Goal: Task Accomplishment & Management: Manage account settings

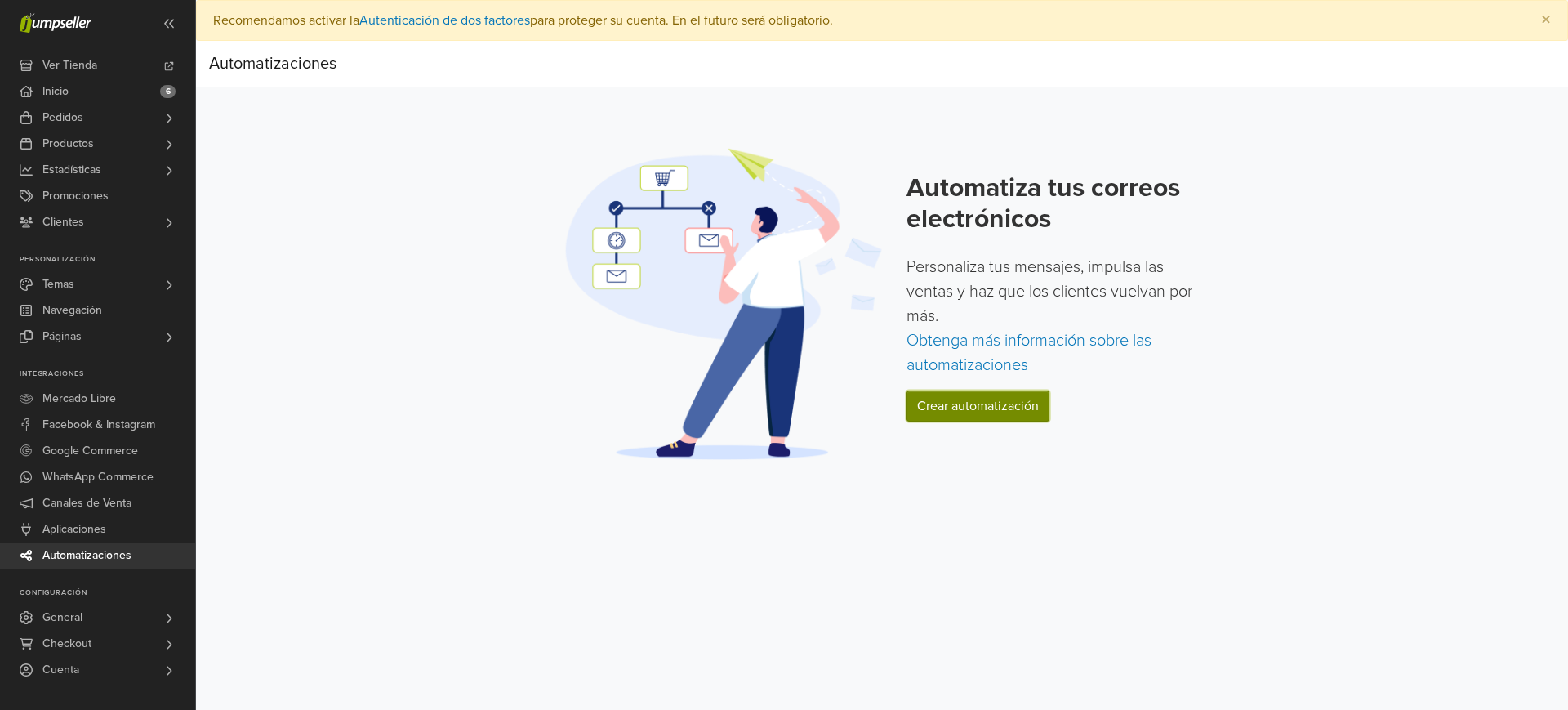
click at [1007, 413] on link "Crear automatización" at bounding box center [977, 405] width 143 height 31
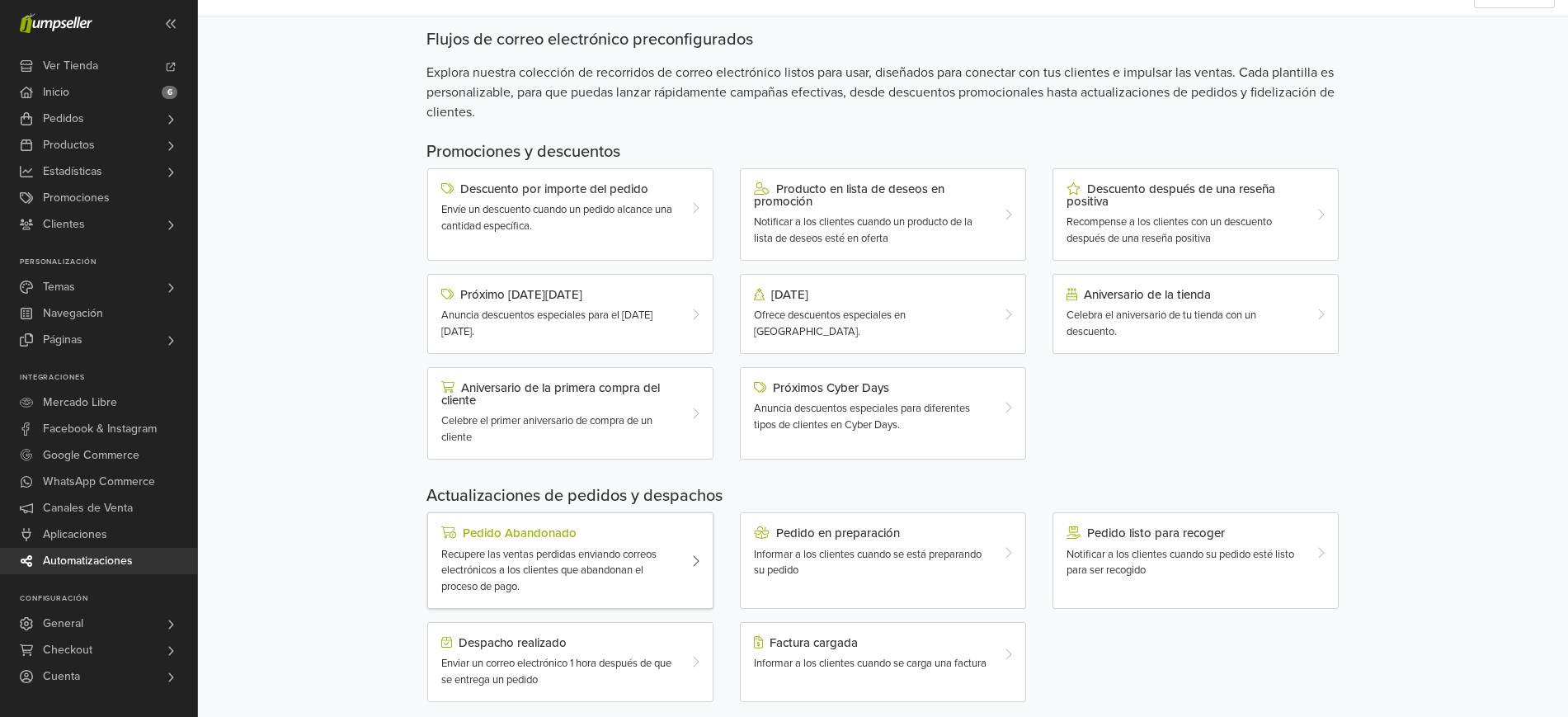
scroll to position [65, 0]
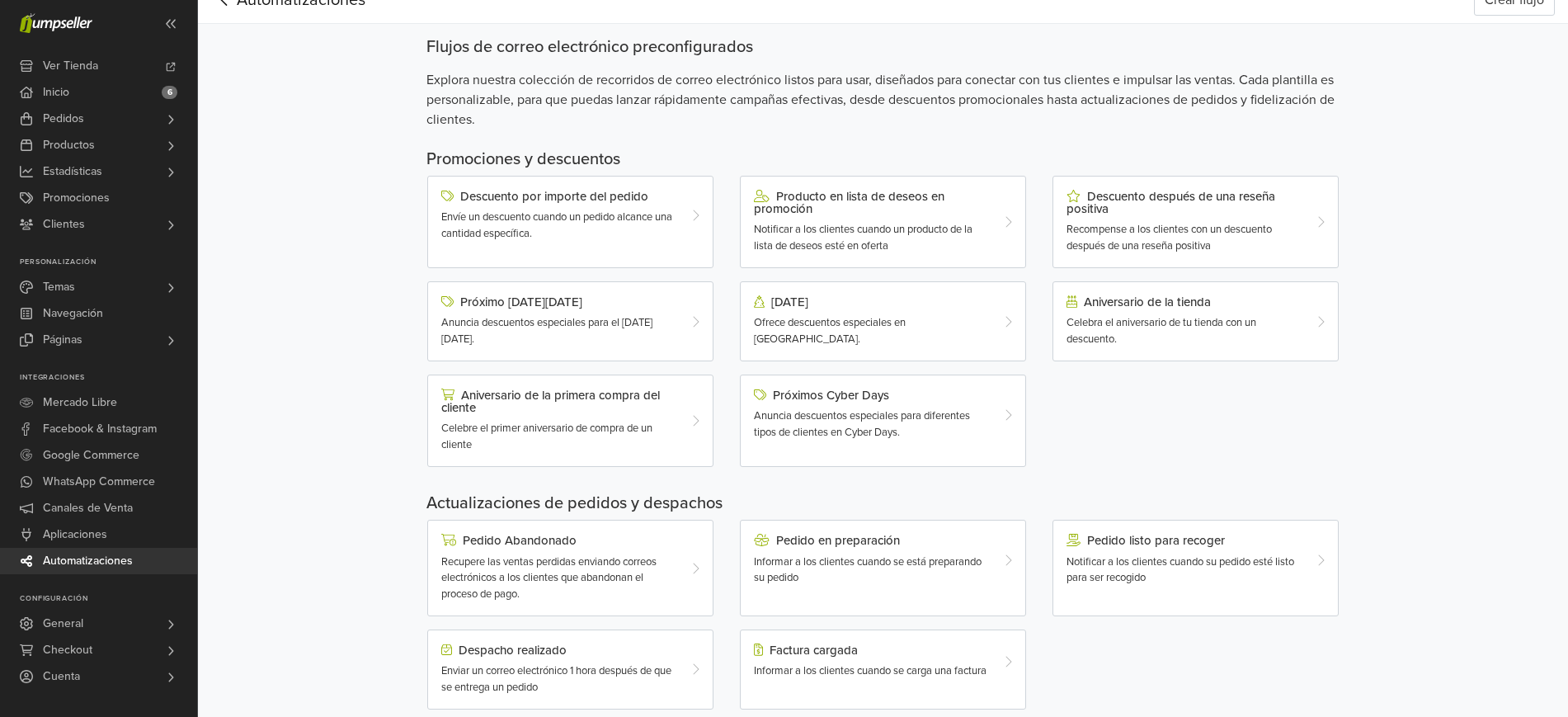
click at [56, 563] on span "Automatizaciones" at bounding box center [88, 561] width 90 height 27
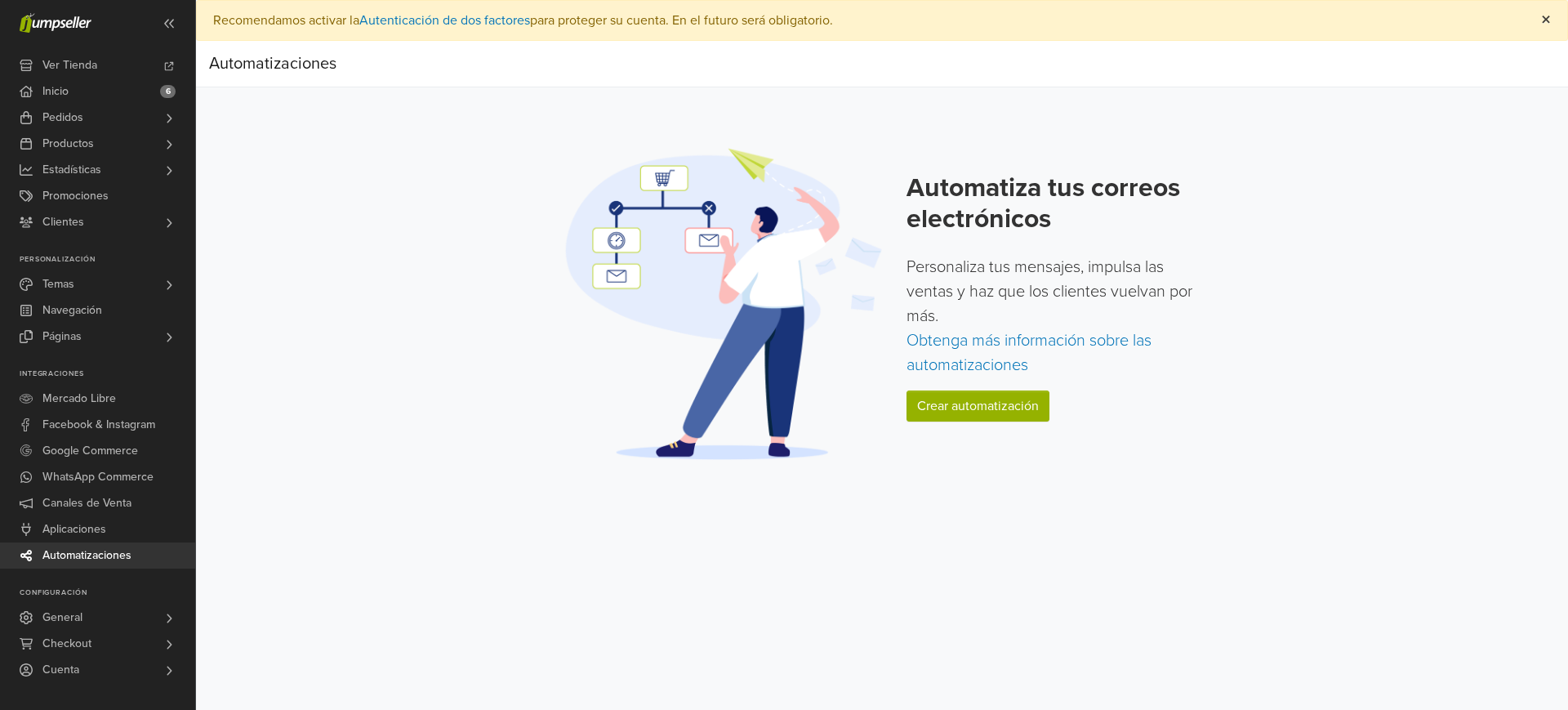
click at [1541, 21] on span "×" at bounding box center [1545, 19] width 10 height 24
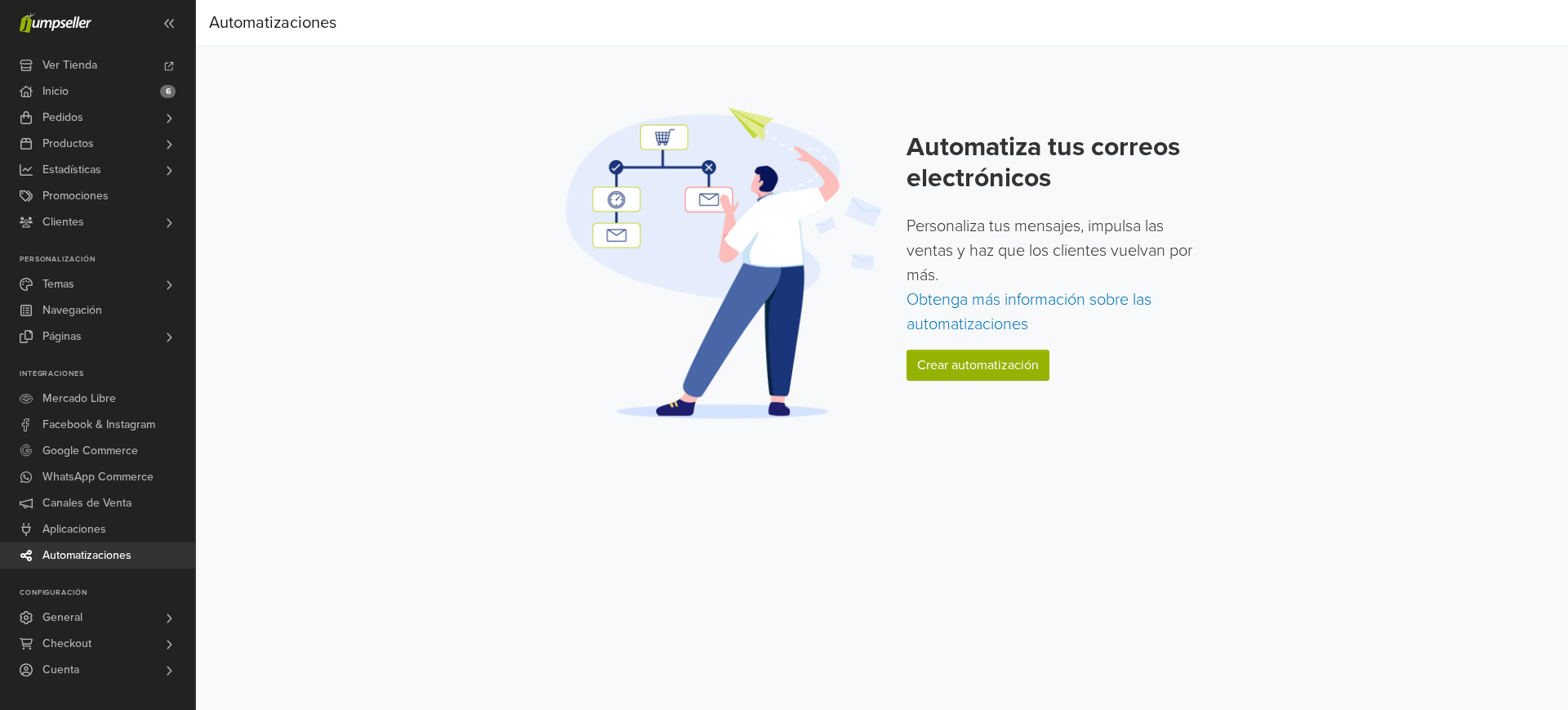
click at [948, 383] on div "Automatiza tus correos electrónicos Personaliza tus mensajes, impulsa las venta…" at bounding box center [1055, 263] width 298 height 263
click at [959, 365] on link "Crear automatización" at bounding box center [977, 364] width 143 height 31
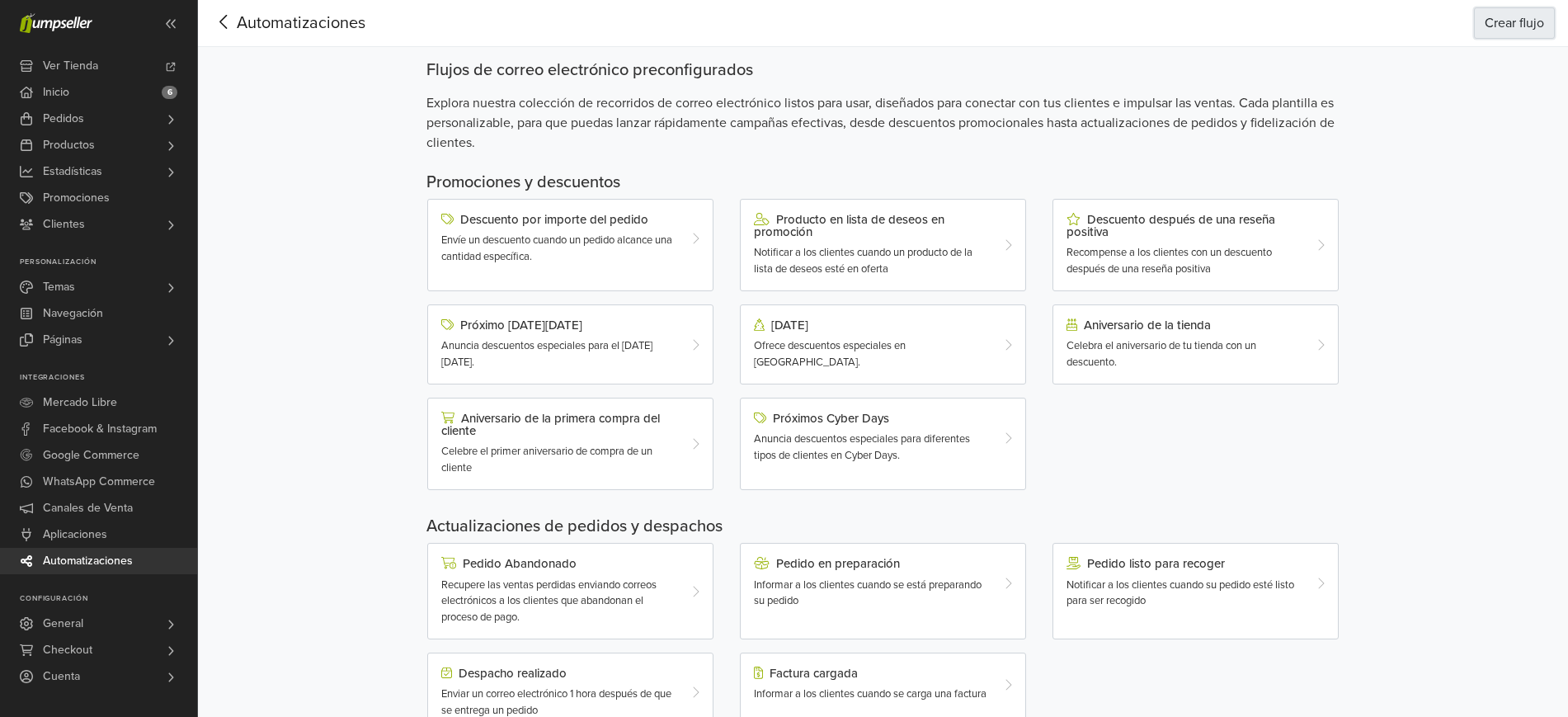
click at [1492, 31] on button "Crear flujo" at bounding box center [1514, 22] width 80 height 31
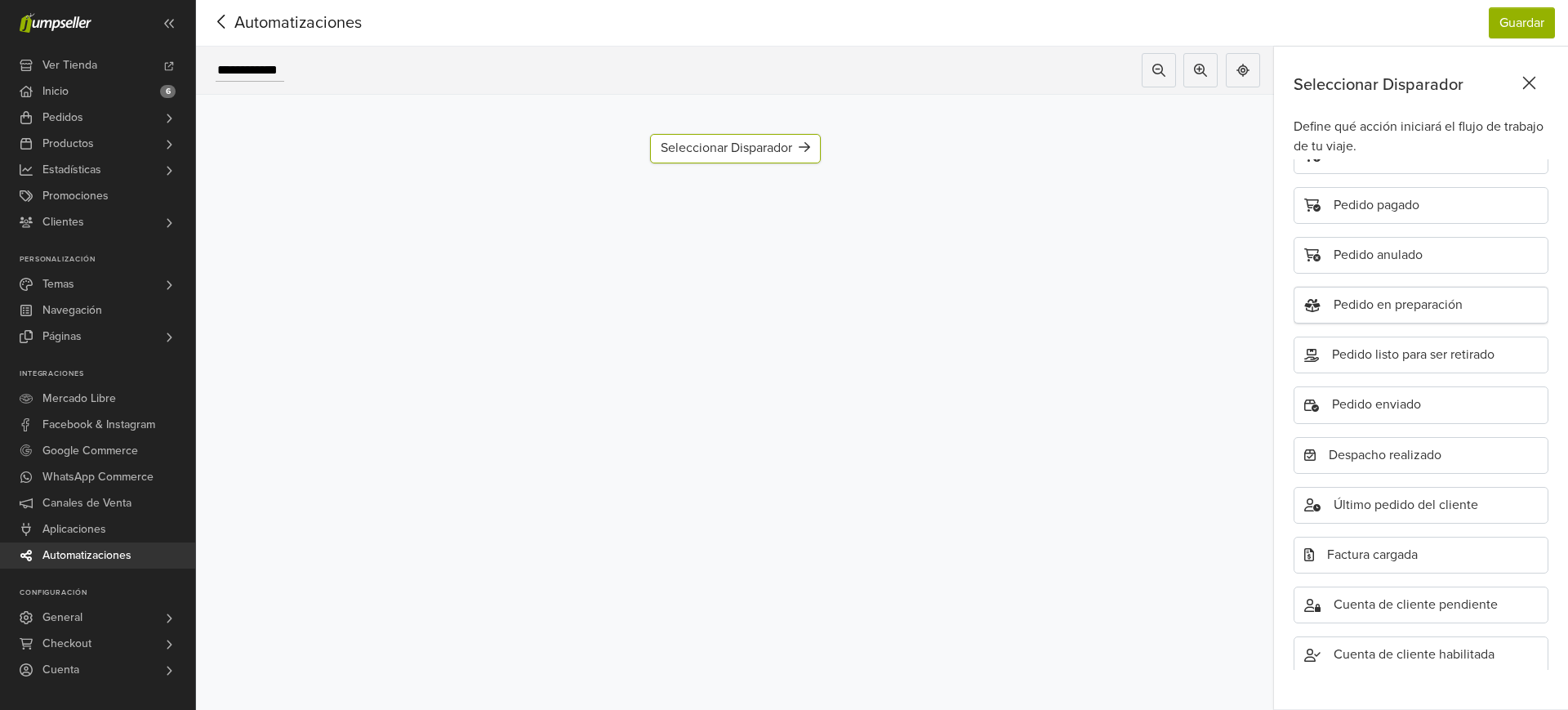
scroll to position [121, 0]
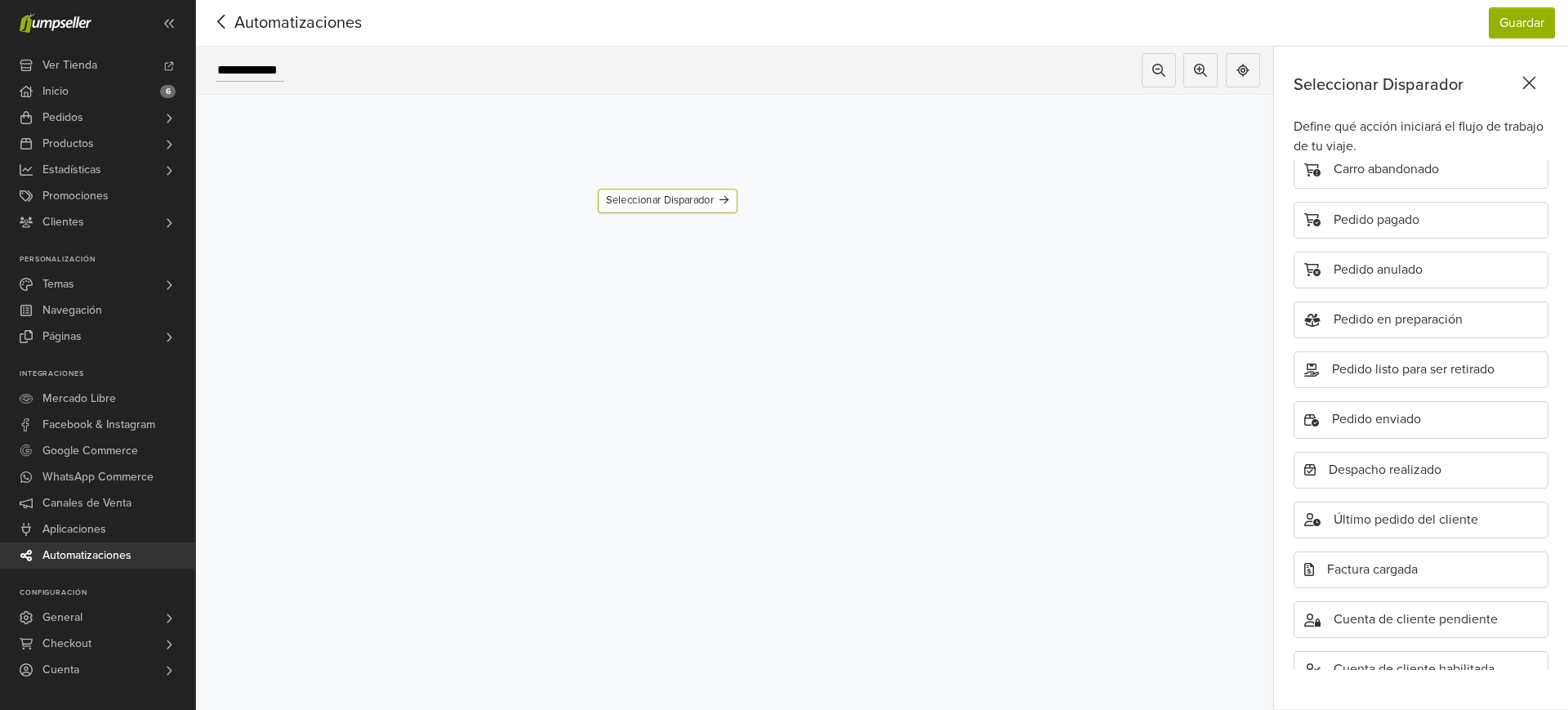
click at [365, 435] on div "Seleccionar Disparador Agregar Disparador" at bounding box center [667, 380] width 880 height 447
click at [220, 19] on icon at bounding box center [220, 22] width 7 height 14
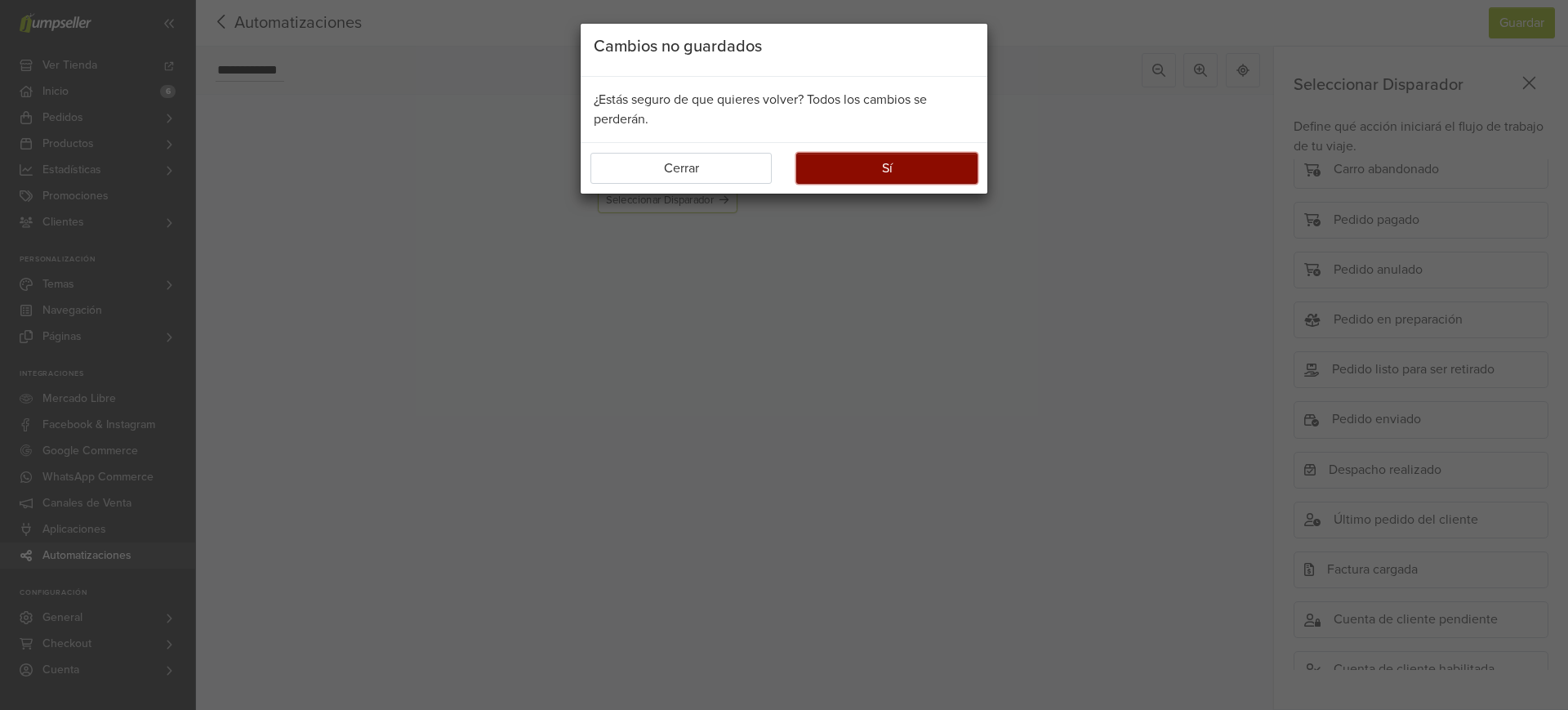
click at [878, 173] on button "Sí" at bounding box center [886, 168] width 181 height 31
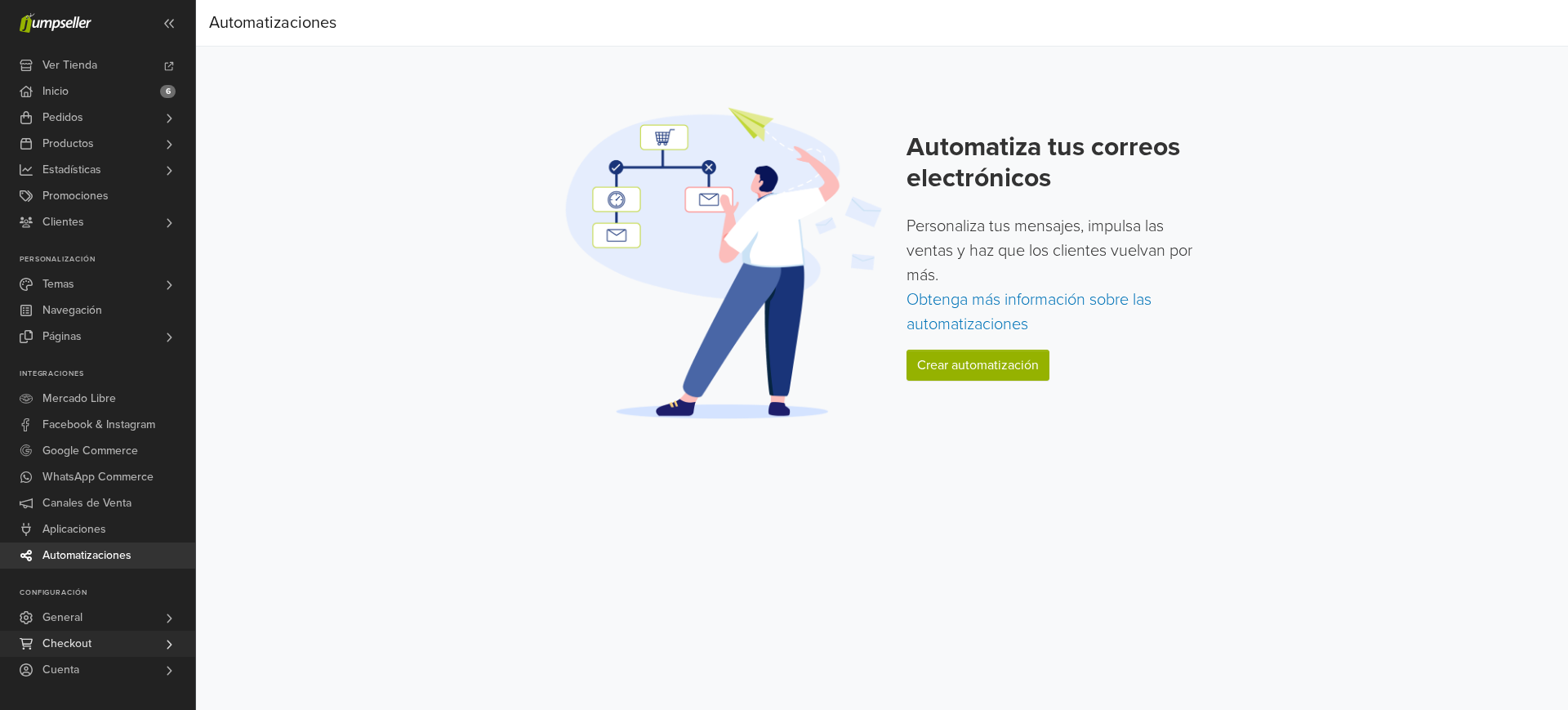
click at [78, 652] on span "Checkout" at bounding box center [67, 644] width 49 height 26
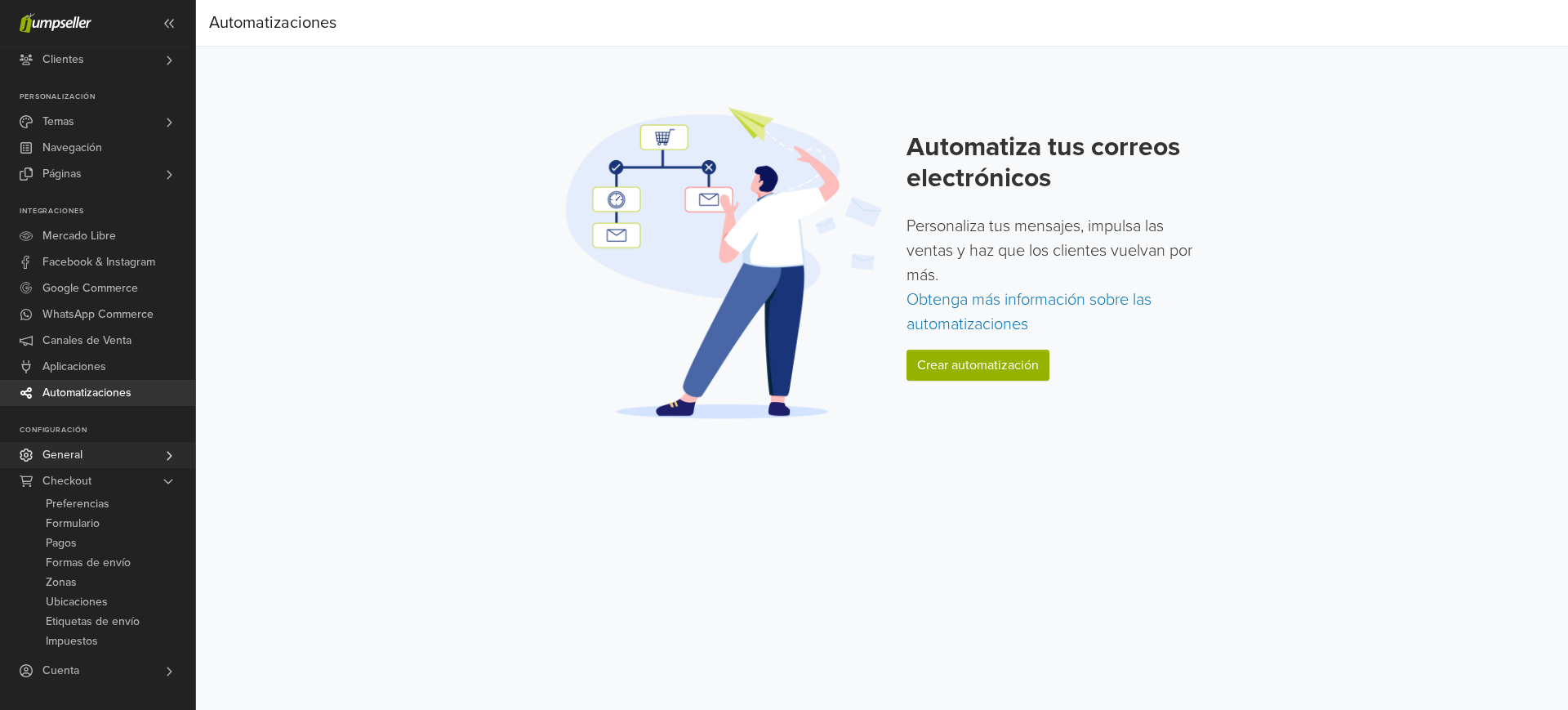
click at [160, 456] on link "General" at bounding box center [97, 455] width 195 height 26
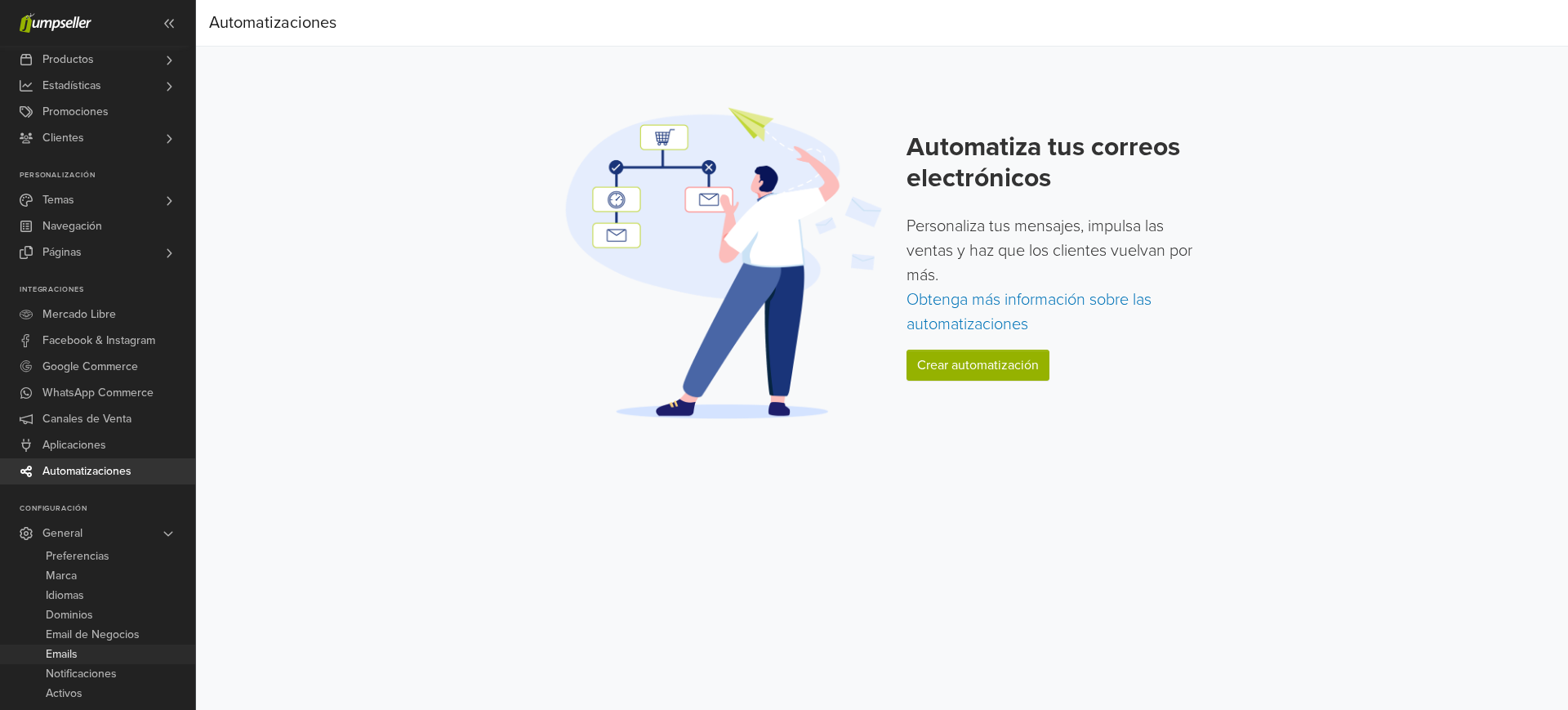
click at [80, 648] on link "Emails" at bounding box center [97, 654] width 195 height 19
